Goal: Share content: Share content

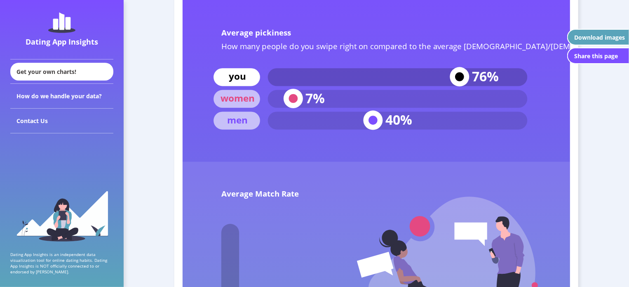
scroll to position [3204, 0]
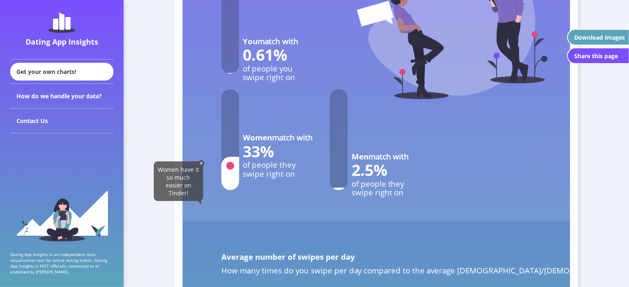
scroll to position [3454, 0]
click at [374, 159] on tspan "match with" at bounding box center [389, 157] width 41 height 11
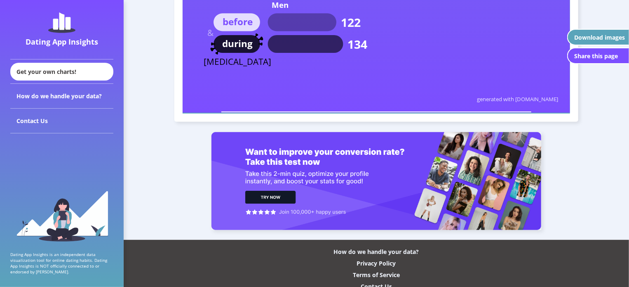
scroll to position [4869, 0]
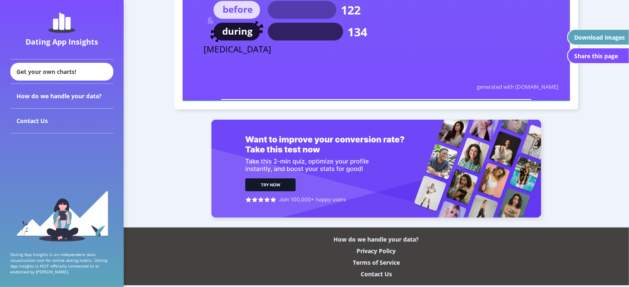
click at [607, 35] on div "Download images" at bounding box center [599, 37] width 51 height 8
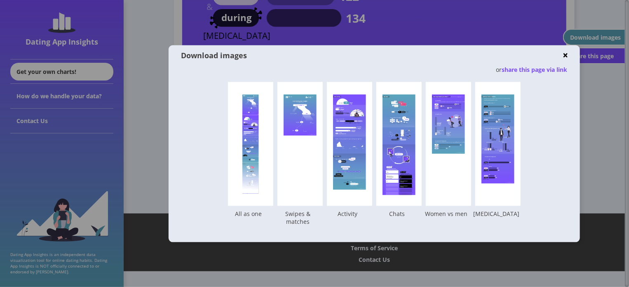
scroll to position [4867, 0]
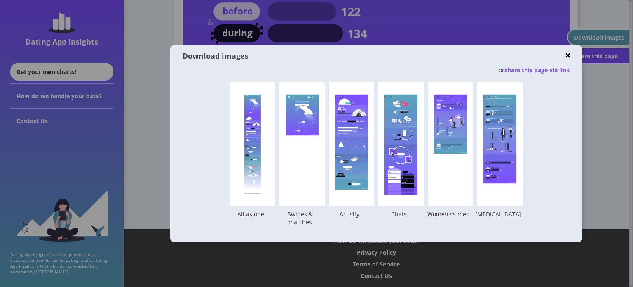
click at [252, 160] on div at bounding box center [253, 143] width 16 height 99
click at [619, 101] on div at bounding box center [316, 143] width 633 height 287
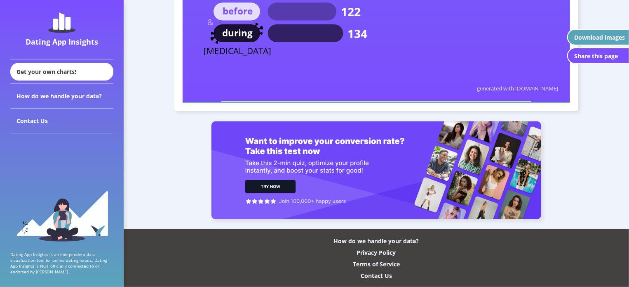
click at [605, 54] on div "Share this page" at bounding box center [596, 56] width 44 height 8
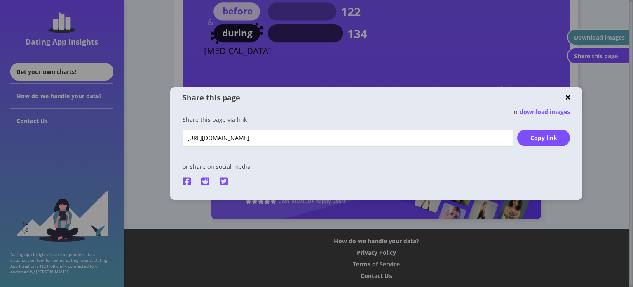
click at [184, 181] on img at bounding box center [187, 181] width 8 height 9
click at [535, 141] on div "Copy link" at bounding box center [544, 138] width 53 height 8
click at [449, 26] on div at bounding box center [316, 143] width 633 height 287
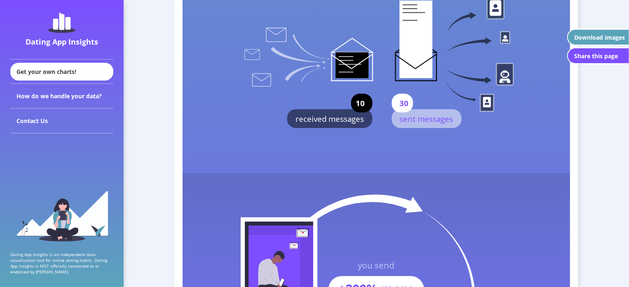
scroll to position [1998, 0]
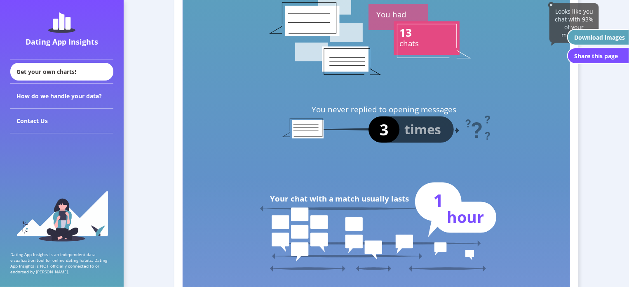
click at [408, 38] on text "chats" at bounding box center [409, 43] width 19 height 11
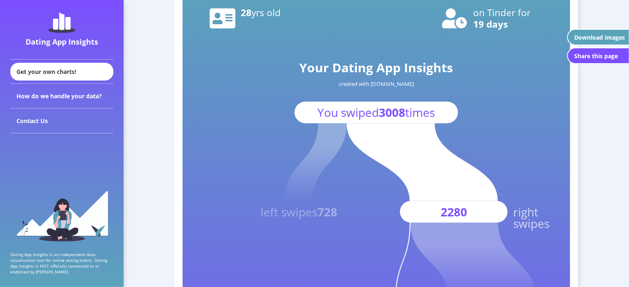
scroll to position [0, 0]
